Goal: Information Seeking & Learning: Learn about a topic

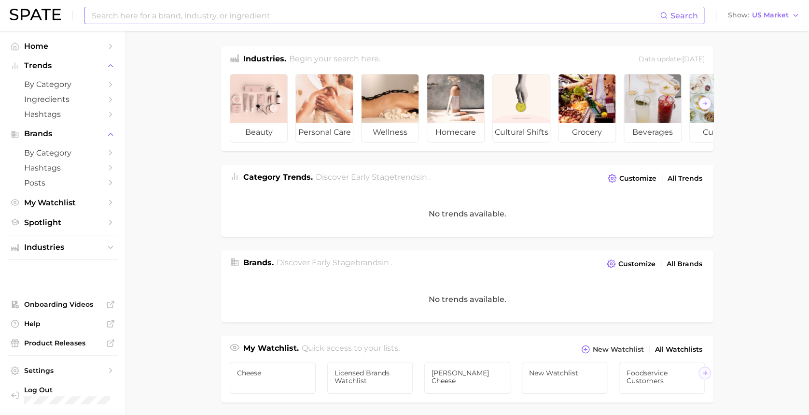
click at [198, 12] on input at bounding box center [375, 15] width 569 height 16
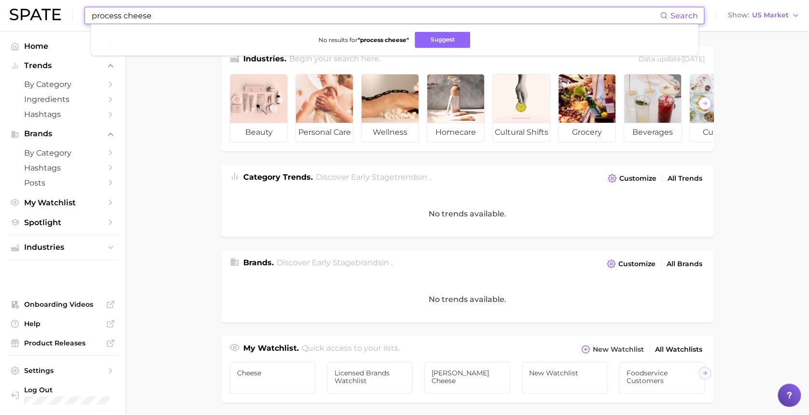
click at [120, 14] on input "process cheese" at bounding box center [375, 15] width 569 height 16
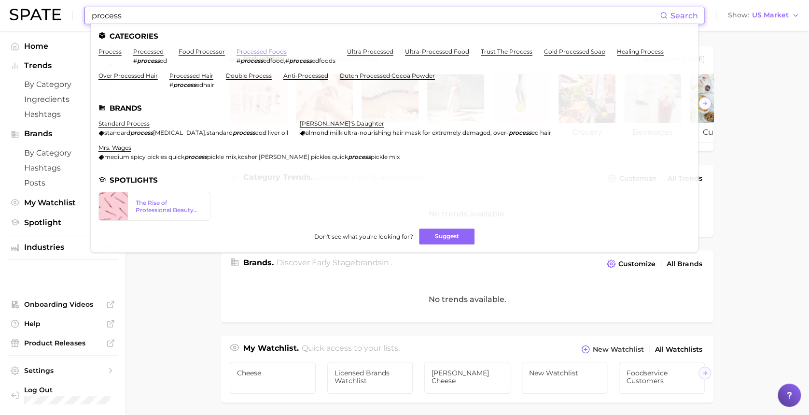
type input "process"
click at [270, 54] on link "processed foods" at bounding box center [261, 51] width 50 height 7
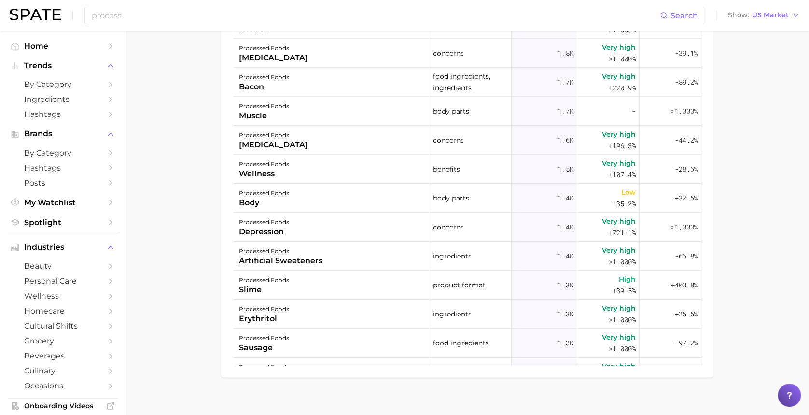
scroll to position [1544, 0]
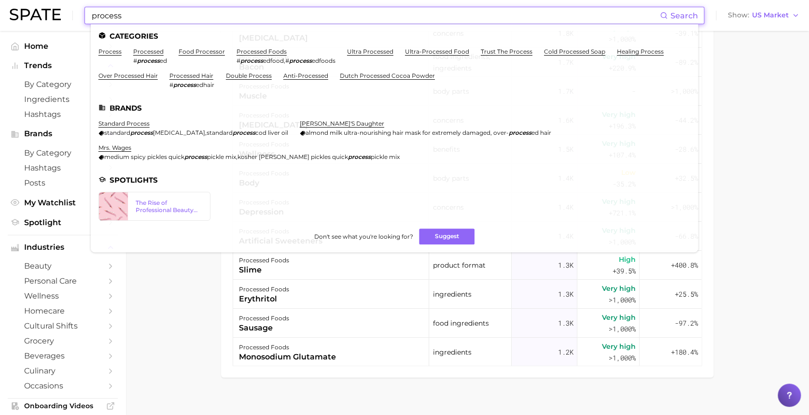
drag, startPoint x: 169, startPoint y: 13, endPoint x: 36, endPoint y: 12, distance: 133.2
click at [39, 12] on div "process Search Categories process processed # process ed food processor process…" at bounding box center [404, 15] width 789 height 31
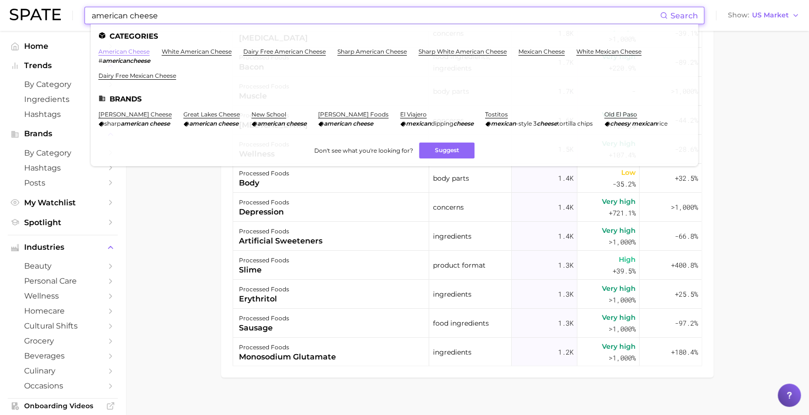
click at [141, 50] on link "american cheese" at bounding box center [123, 51] width 51 height 7
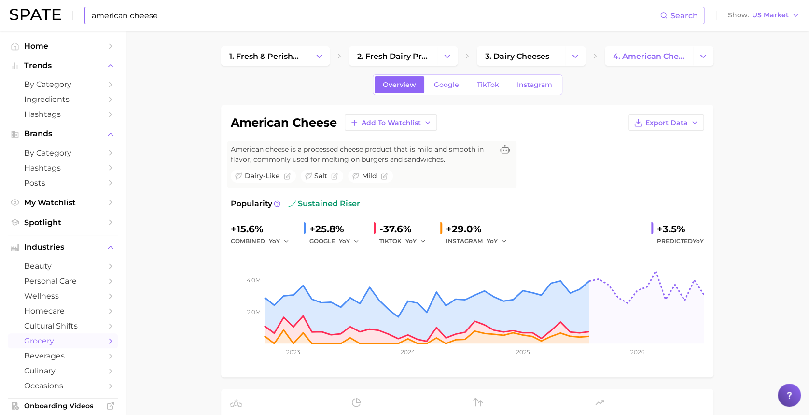
click at [157, 21] on input "american cheese" at bounding box center [375, 15] width 569 height 16
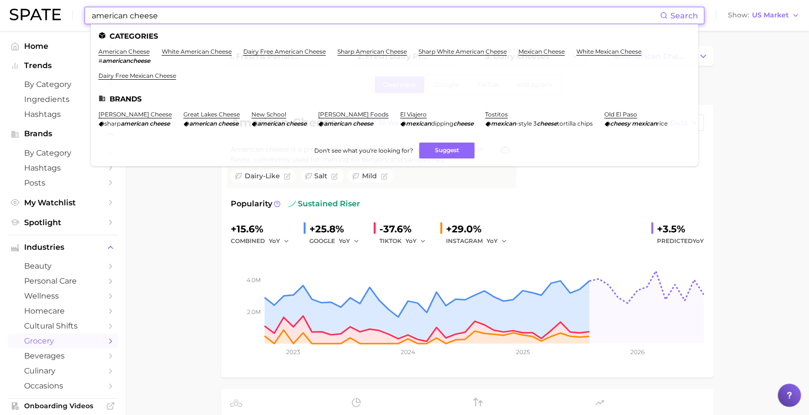
drag, startPoint x: 204, startPoint y: 19, endPoint x: 33, endPoint y: 14, distance: 170.9
click at [33, 14] on div "american cheese Search Categories american cheese # americancheese white americ…" at bounding box center [404, 15] width 789 height 31
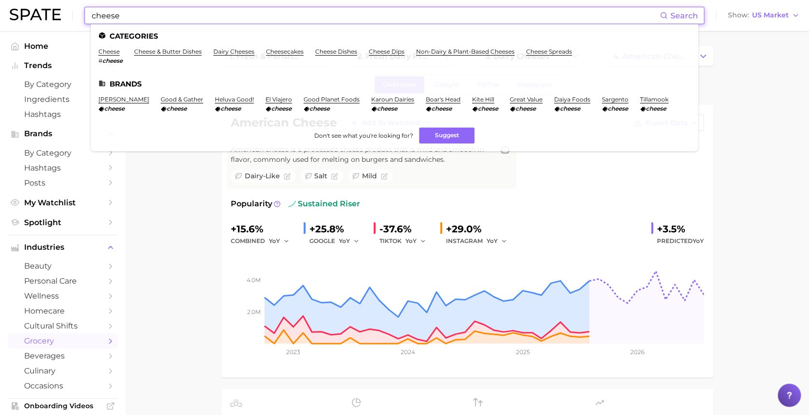
drag, startPoint x: 249, startPoint y: 15, endPoint x: -3, endPoint y: -22, distance: 254.2
click at [0, 0] on html "cheese Search Categories cheese # cheese cheese & butter dishes dairy cheeses c…" at bounding box center [404, 207] width 809 height 415
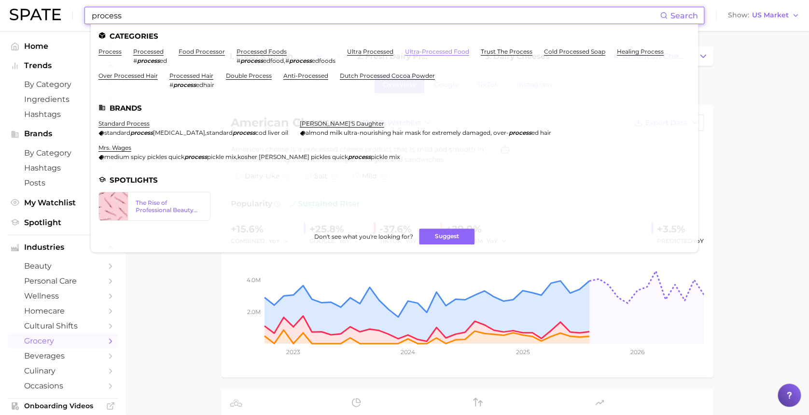
type input "process"
click at [448, 50] on link "ultra-processed food" at bounding box center [437, 51] width 64 height 7
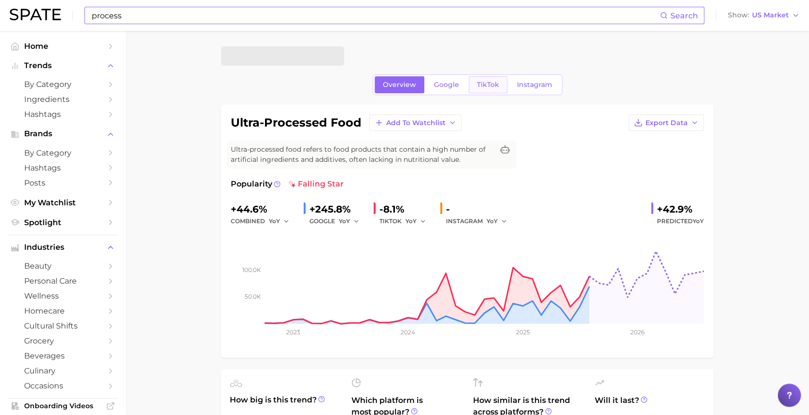
click at [480, 87] on span "TikTok" at bounding box center [488, 85] width 22 height 8
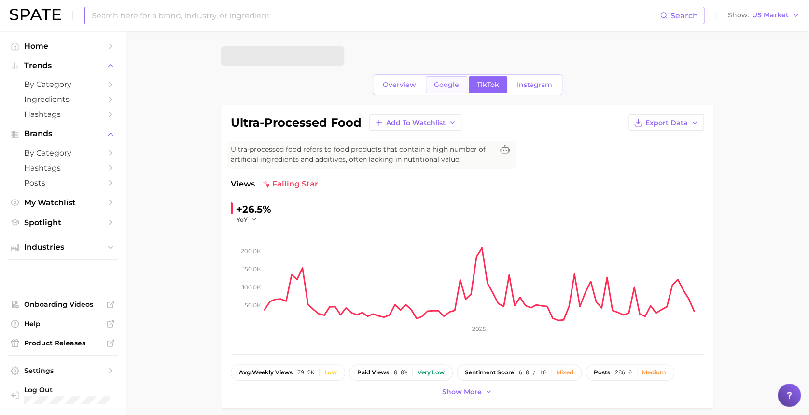
click at [451, 86] on span "Google" at bounding box center [446, 85] width 25 height 8
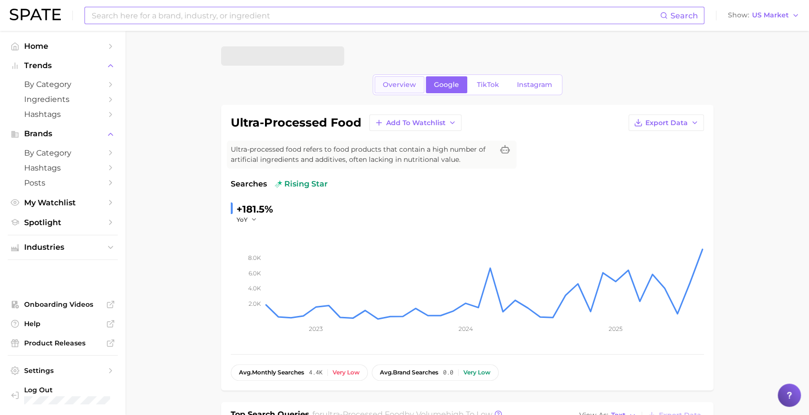
click at [401, 84] on span "Overview" at bounding box center [399, 85] width 33 height 8
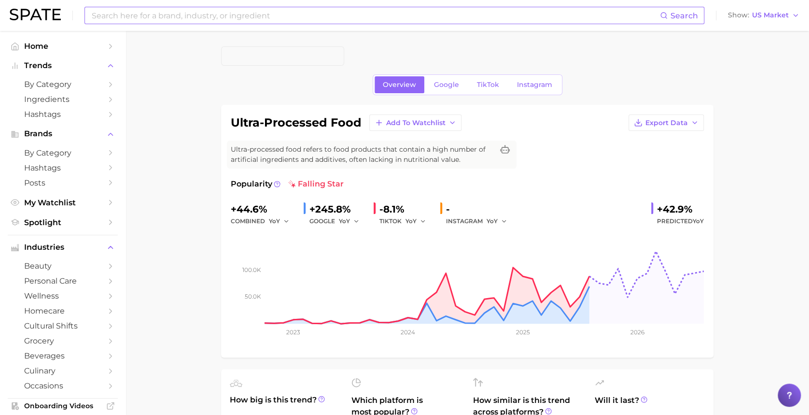
click at [463, 82] on link "Google" at bounding box center [447, 84] width 42 height 17
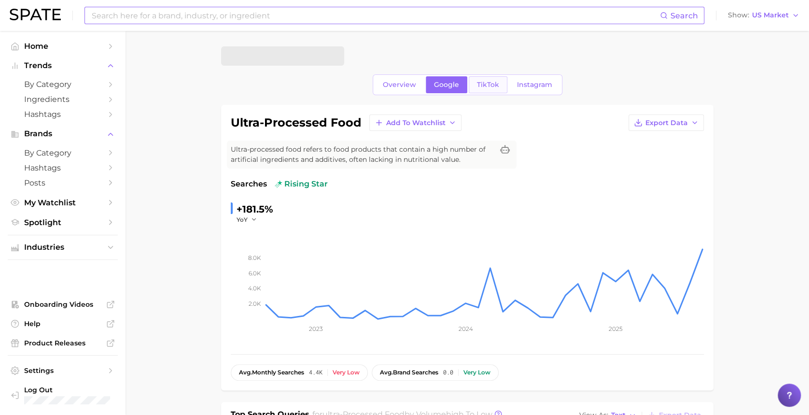
click at [488, 81] on span "TikTok" at bounding box center [488, 85] width 22 height 8
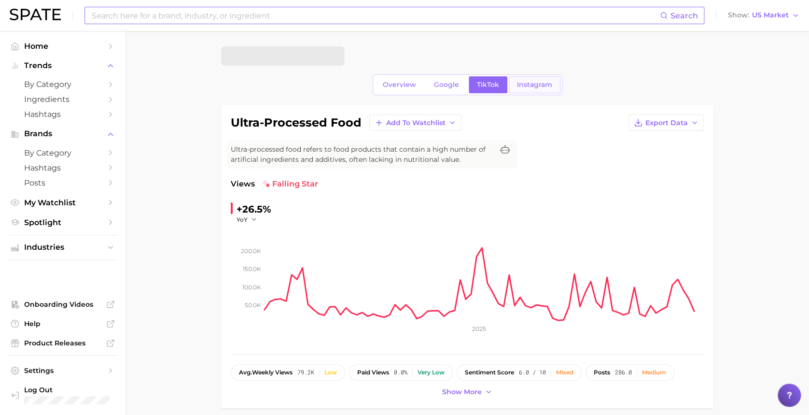
click at [538, 78] on link "Instagram" at bounding box center [535, 84] width 52 height 17
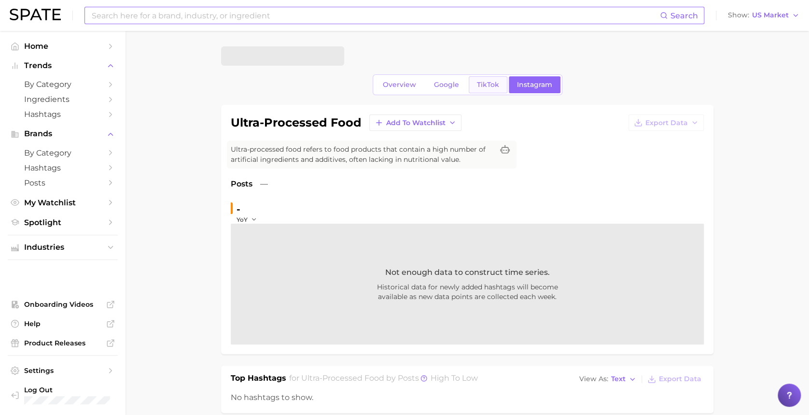
click at [479, 92] on link "TikTok" at bounding box center [488, 84] width 39 height 17
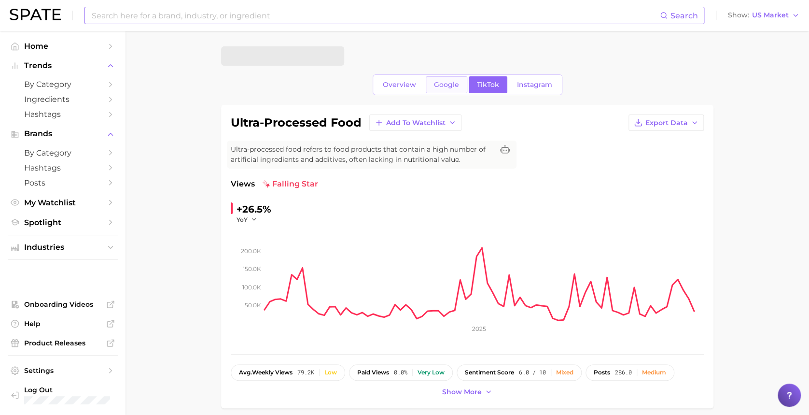
click at [456, 89] on link "Google" at bounding box center [447, 84] width 42 height 17
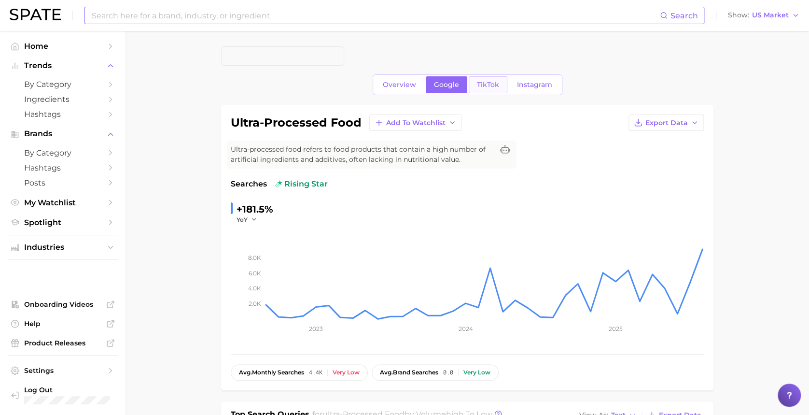
click at [483, 85] on span "TikTok" at bounding box center [488, 85] width 22 height 8
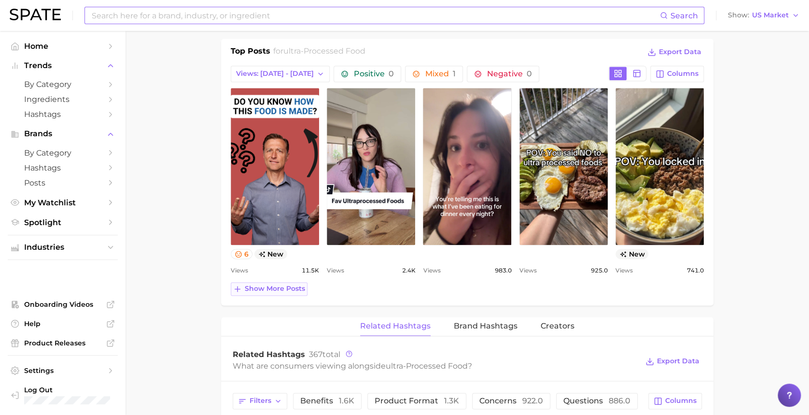
click at [242, 291] on button "Show more posts" at bounding box center [269, 289] width 77 height 14
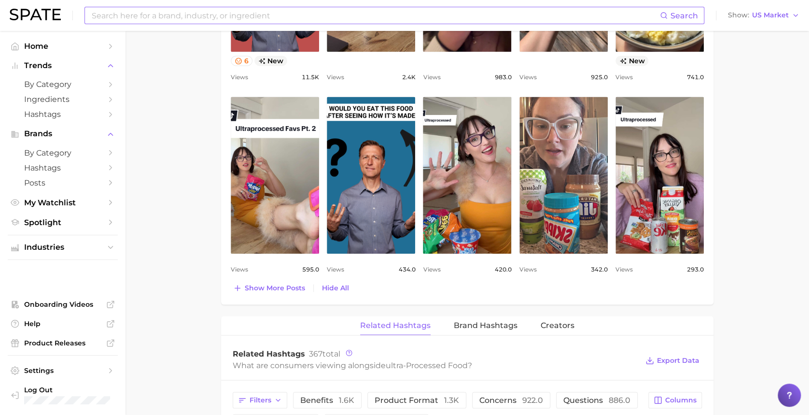
click at [775, 187] on main "Overview Google TikTok Instagram ultra-processed food Add to Watchlist Export D…" at bounding box center [466, 151] width 683 height 1526
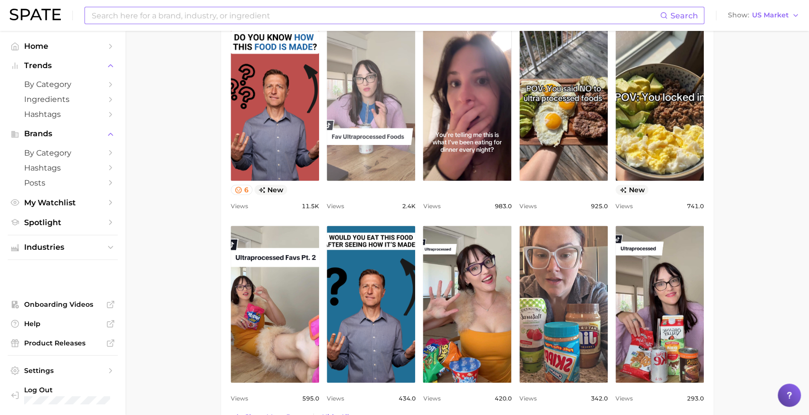
click at [386, 97] on link "view post on TikTok" at bounding box center [371, 102] width 88 height 157
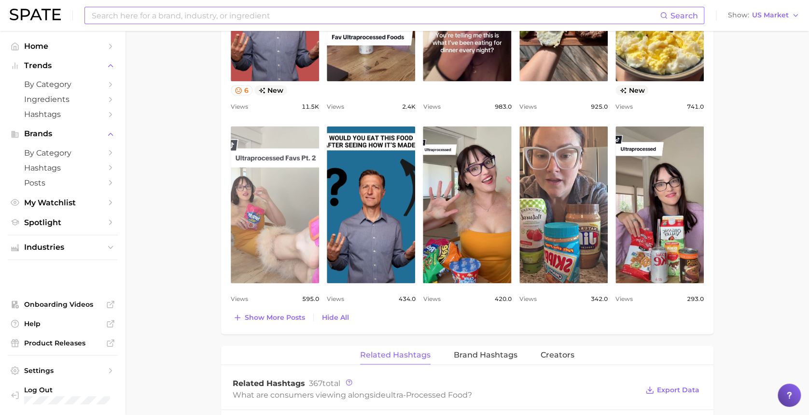
scroll to position [643, 0]
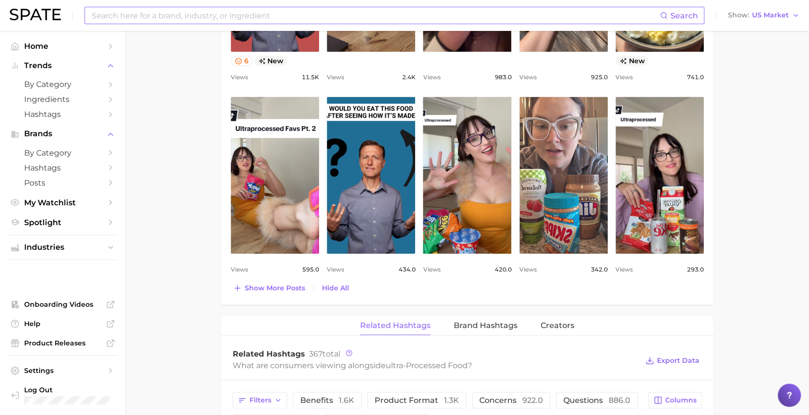
click at [274, 283] on span "Show more posts" at bounding box center [275, 287] width 60 height 8
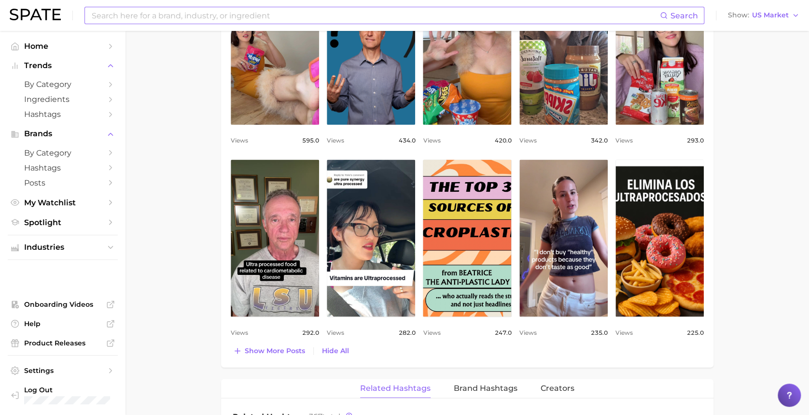
scroll to position [386, 0]
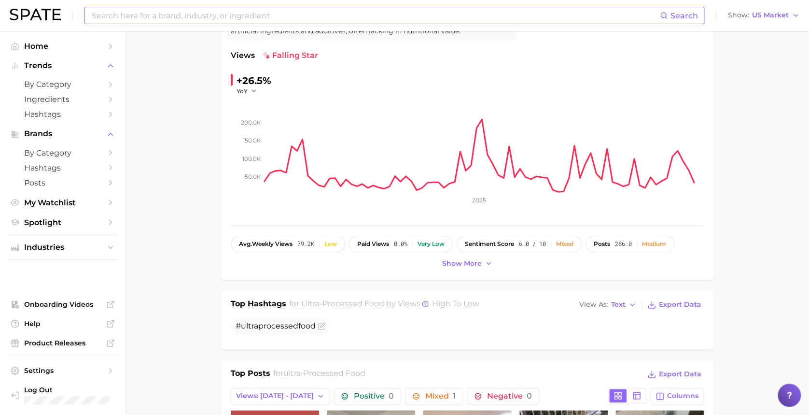
scroll to position [0, 0]
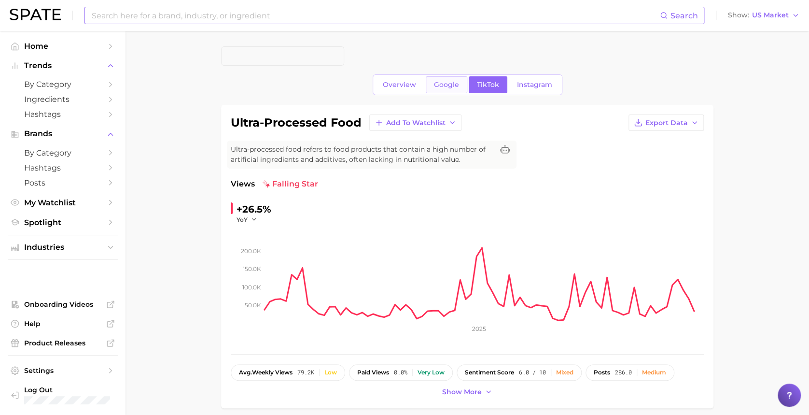
click at [442, 85] on span "Google" at bounding box center [446, 85] width 25 height 8
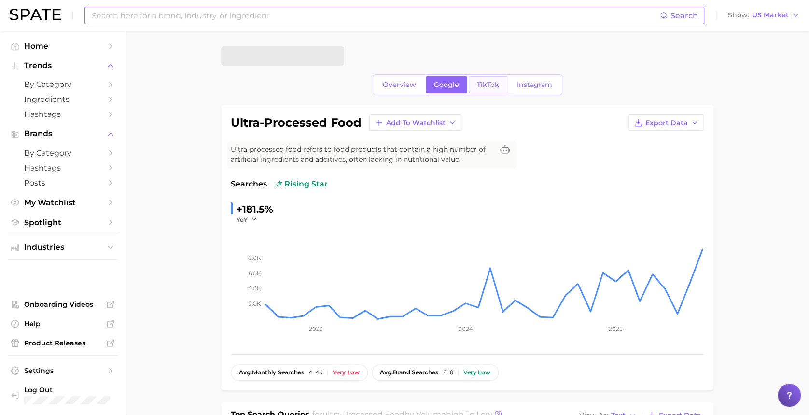
click at [487, 81] on span "TikTok" at bounding box center [488, 85] width 22 height 8
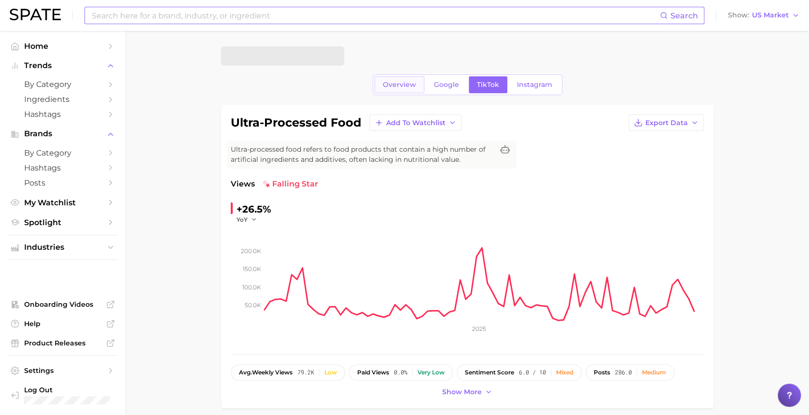
click at [410, 83] on span "Overview" at bounding box center [399, 85] width 33 height 8
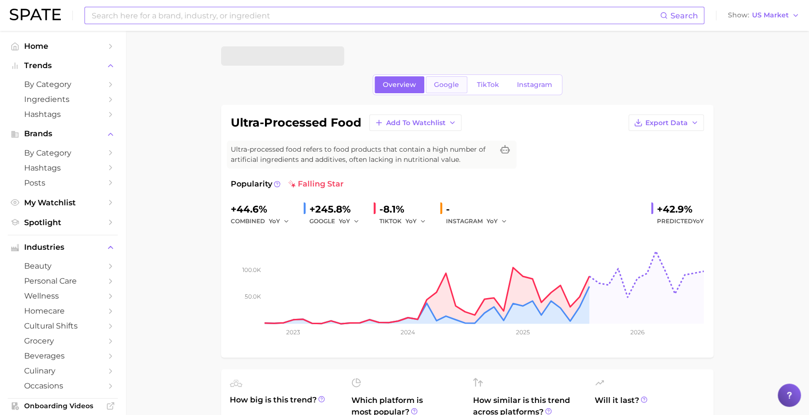
click at [446, 84] on span "Google" at bounding box center [446, 85] width 25 height 8
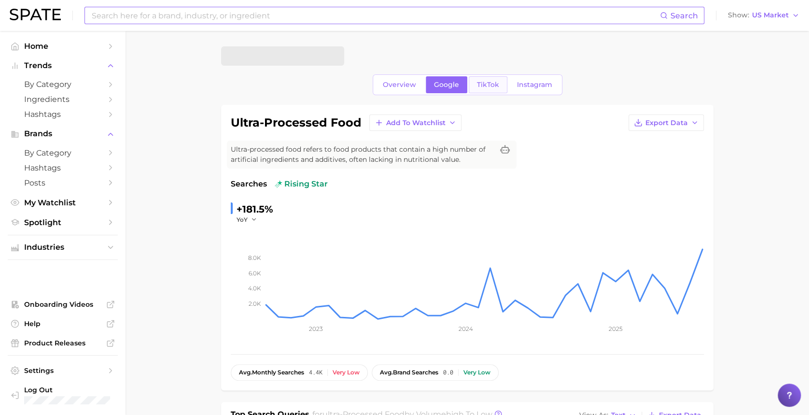
click at [490, 85] on span "TikTok" at bounding box center [488, 85] width 22 height 8
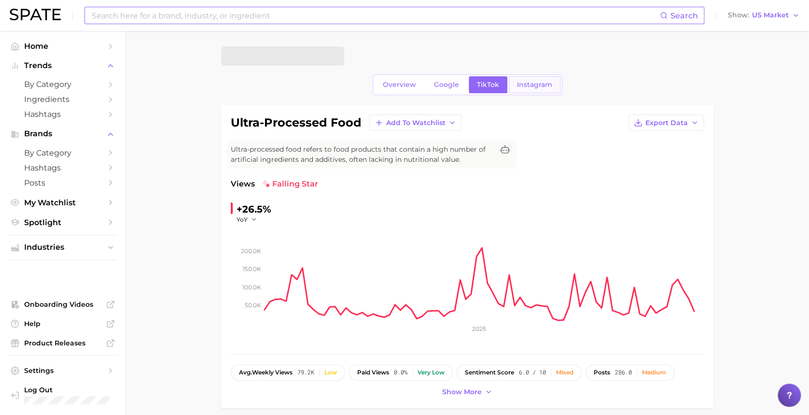
click at [518, 85] on span "Instagram" at bounding box center [534, 85] width 35 height 8
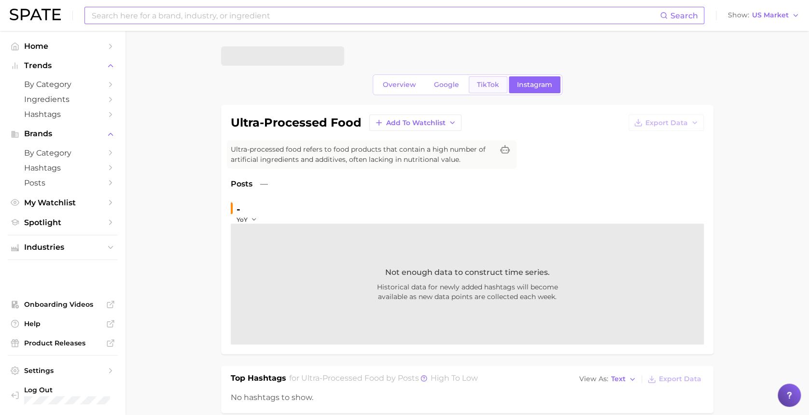
click at [477, 87] on span "TikTok" at bounding box center [488, 85] width 22 height 8
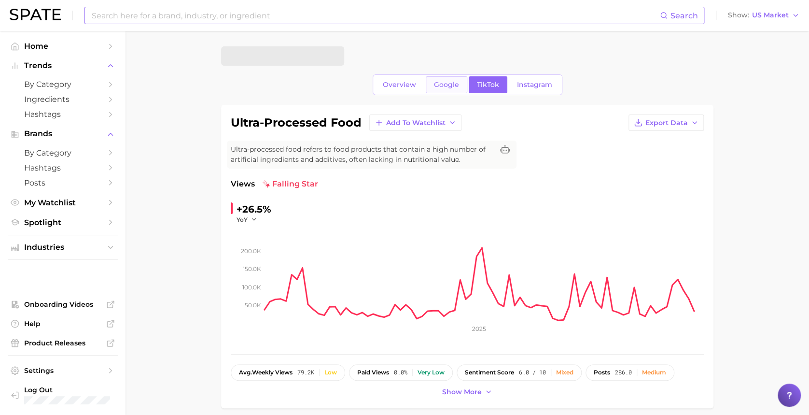
click at [446, 86] on span "Google" at bounding box center [446, 85] width 25 height 8
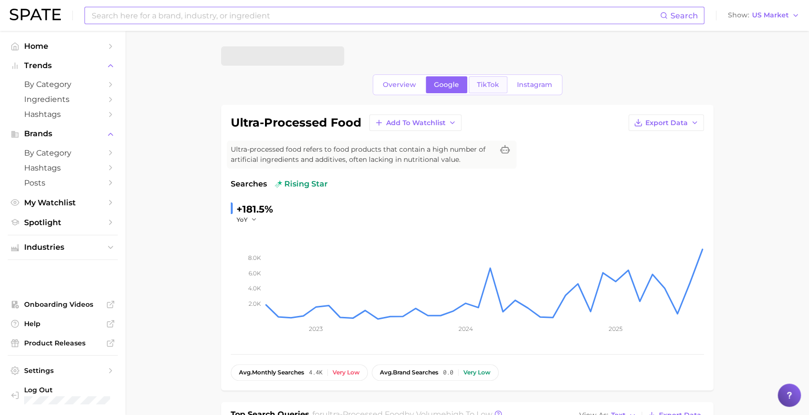
click at [488, 84] on span "TikTok" at bounding box center [488, 85] width 22 height 8
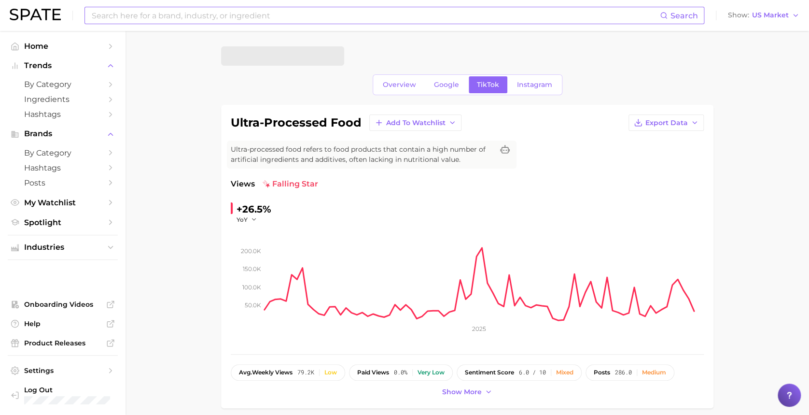
click at [441, 91] on link "Google" at bounding box center [447, 84] width 42 height 17
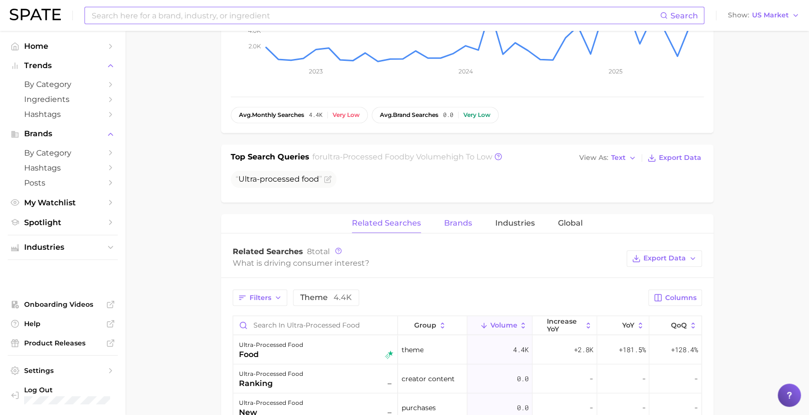
click at [461, 219] on span "Brands" at bounding box center [458, 223] width 28 height 9
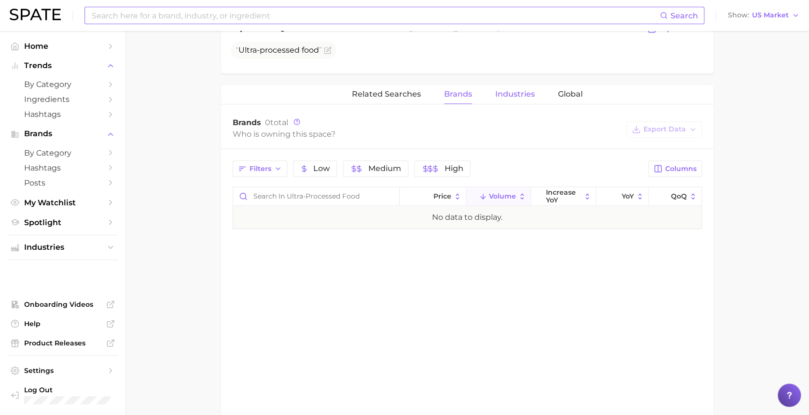
click at [502, 90] on span "Industries" at bounding box center [515, 94] width 40 height 9
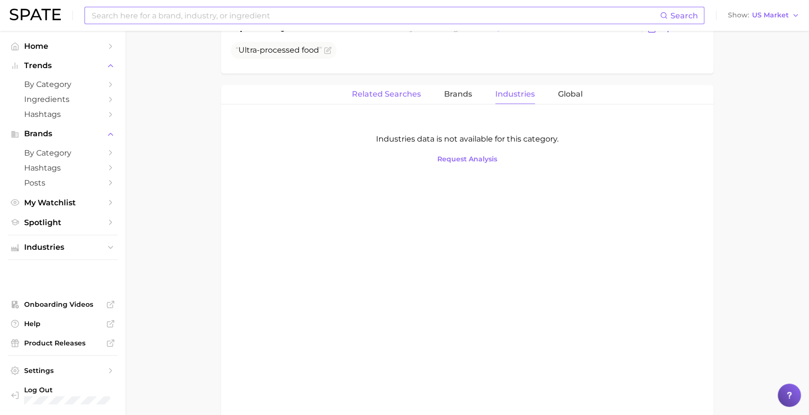
click at [386, 93] on span "Related Searches" at bounding box center [386, 94] width 69 height 9
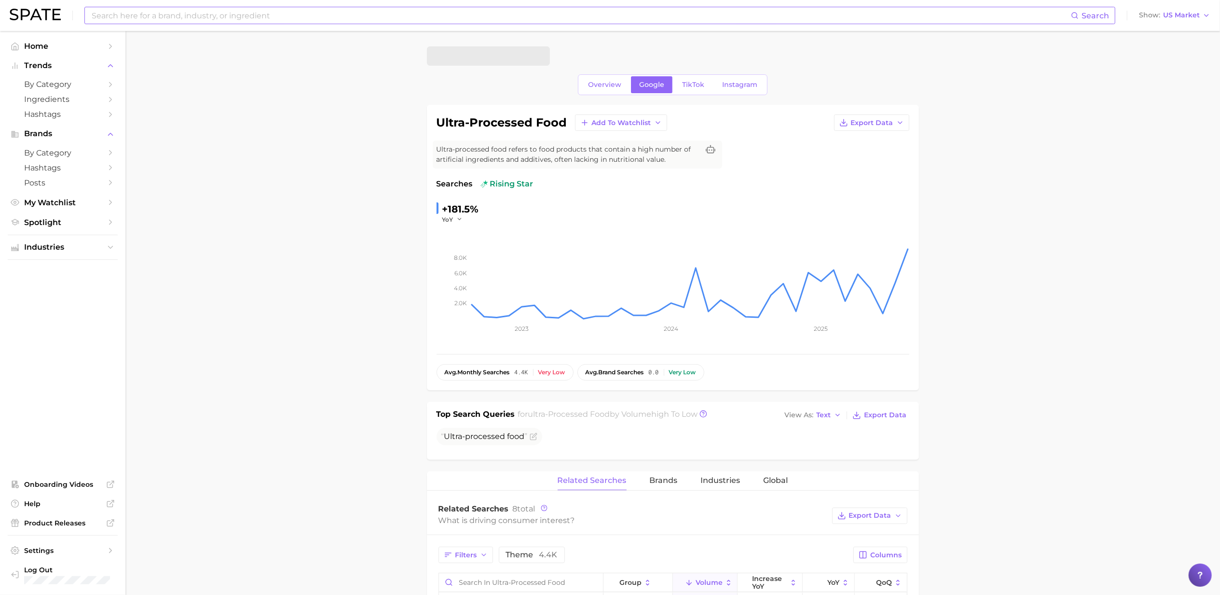
click at [261, 166] on main "Overview Google TikTok Instagram ultra-processed food Add to Watchlist Export D…" at bounding box center [672, 541] width 1095 height 1021
